Goal: Find specific page/section: Find specific page/section

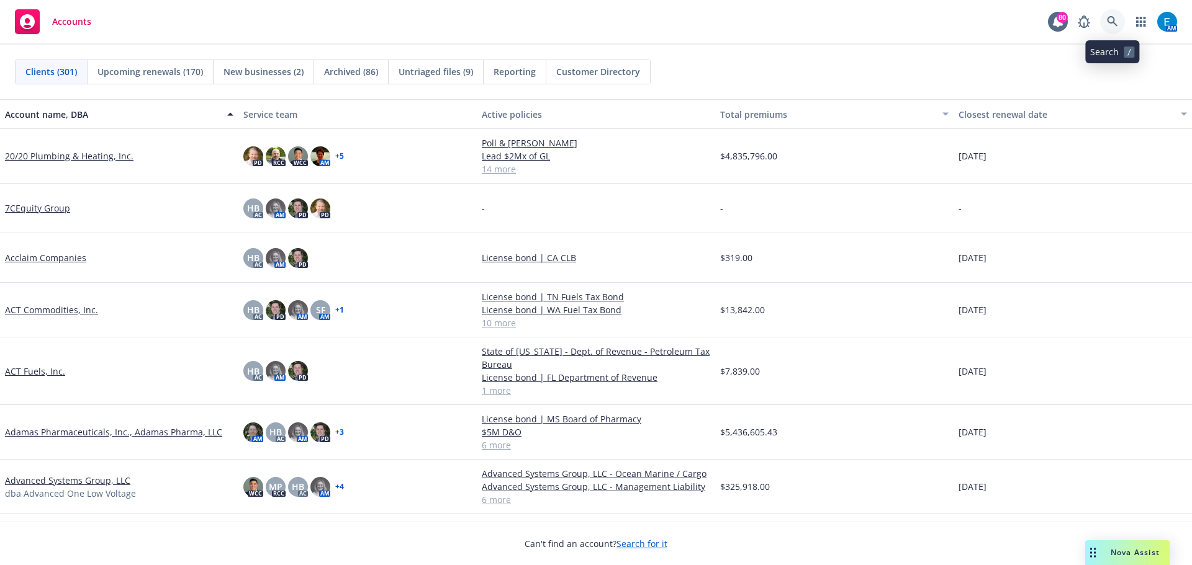
click at [1112, 19] on icon at bounding box center [1112, 21] width 11 height 11
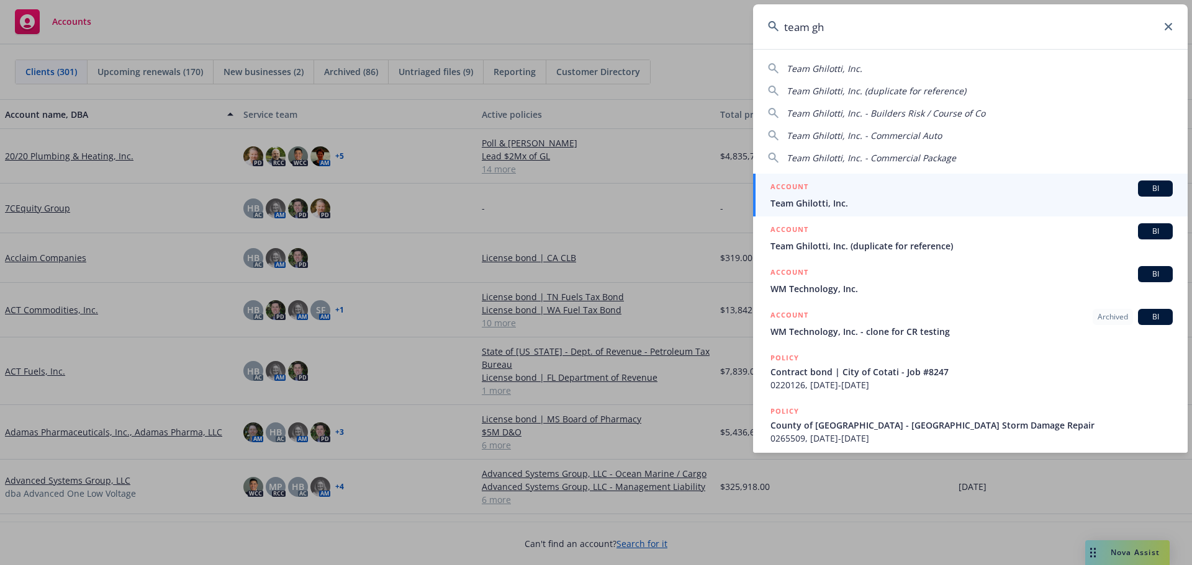
type input "team gh"
click at [1166, 25] on icon at bounding box center [1167, 26] width 7 height 7
